Goal: Transaction & Acquisition: Purchase product/service

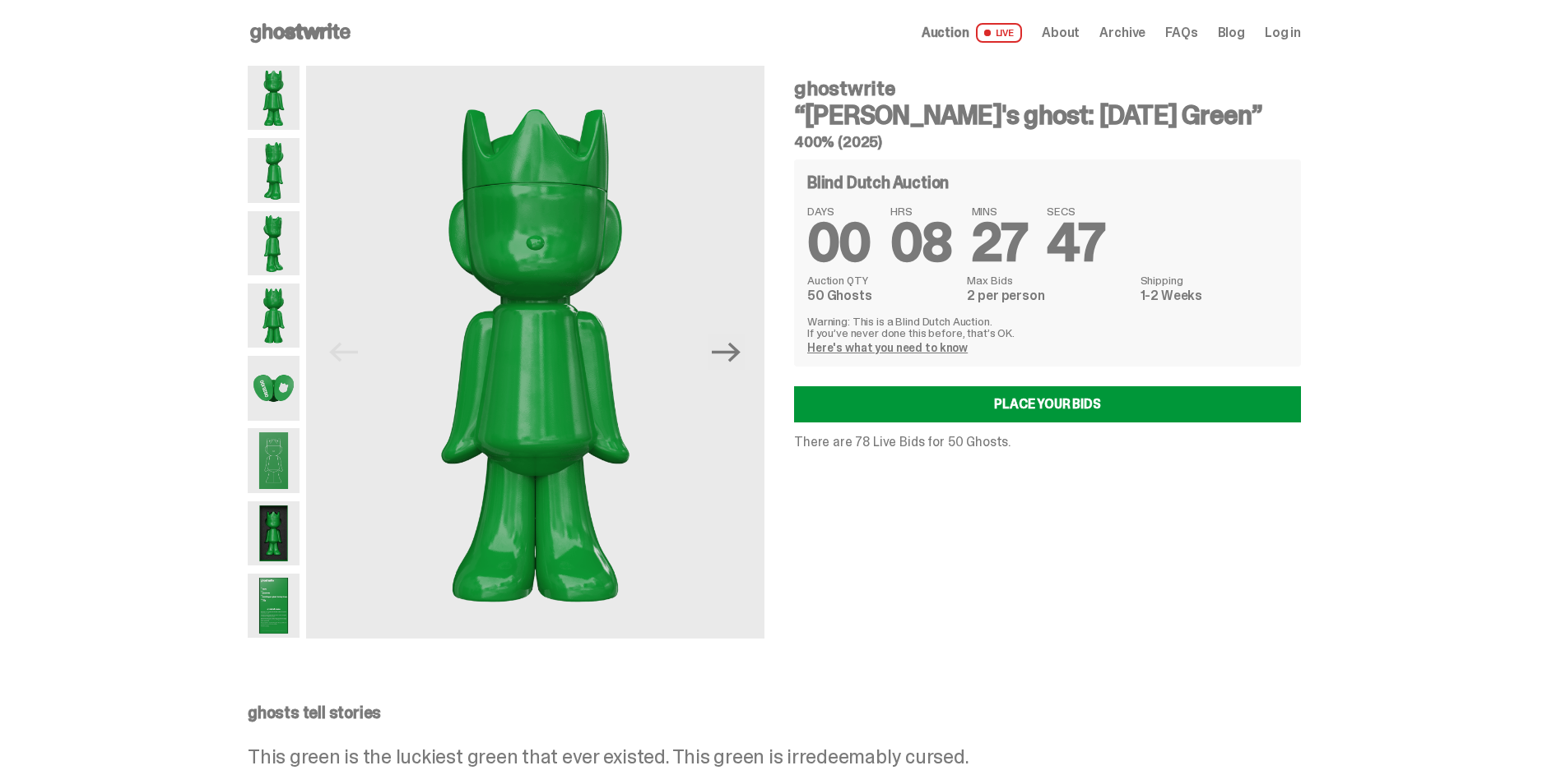
click at [1014, 37] on span "LIVE" at bounding box center [999, 33] width 47 height 19
click at [1006, 40] on span "LIVE" at bounding box center [999, 33] width 47 height 19
click at [276, 479] on img at bounding box center [274, 460] width 52 height 65
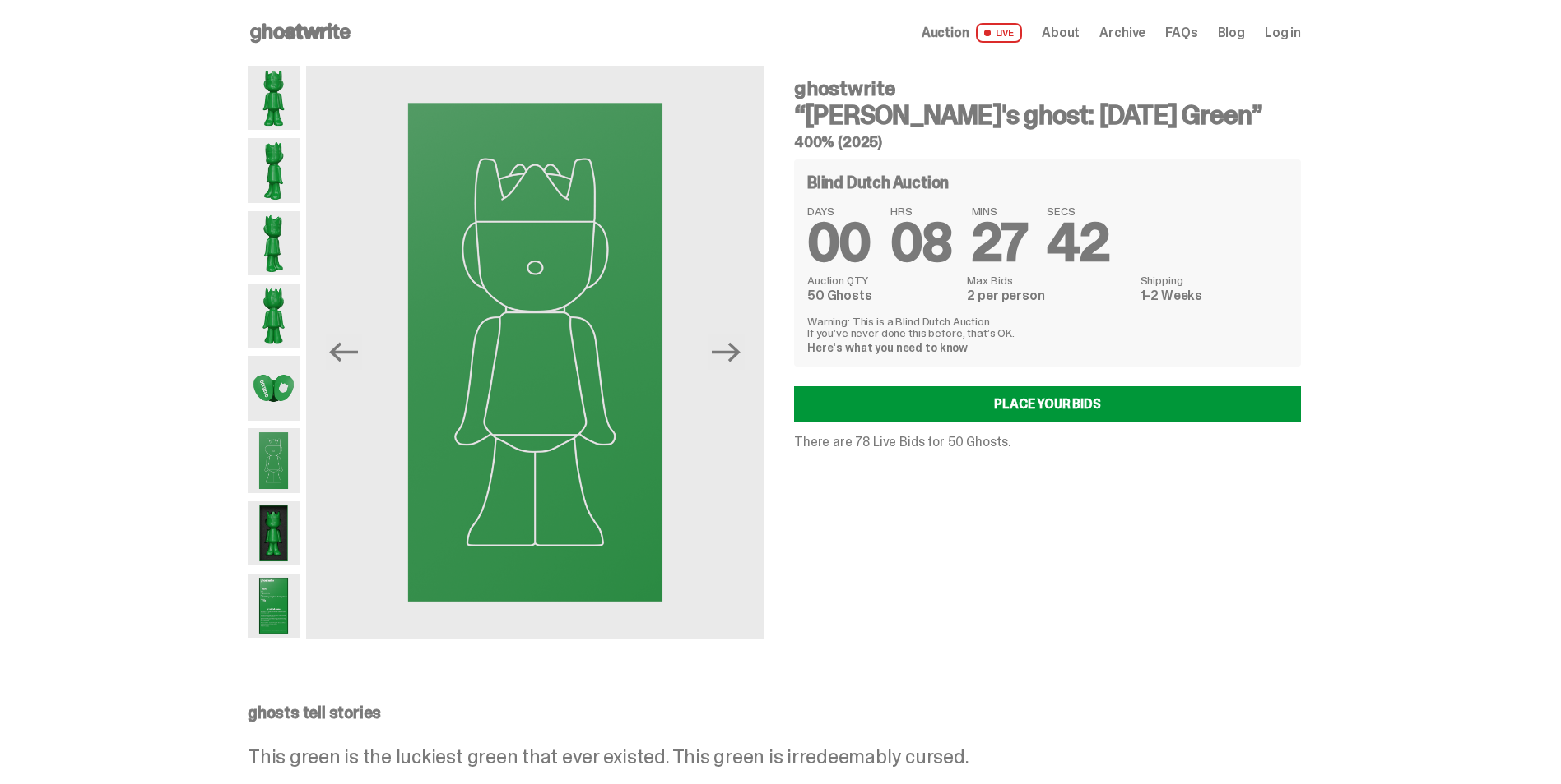
click at [274, 622] on img at bounding box center [274, 606] width 52 height 65
